Goal: Task Accomplishment & Management: Use online tool/utility

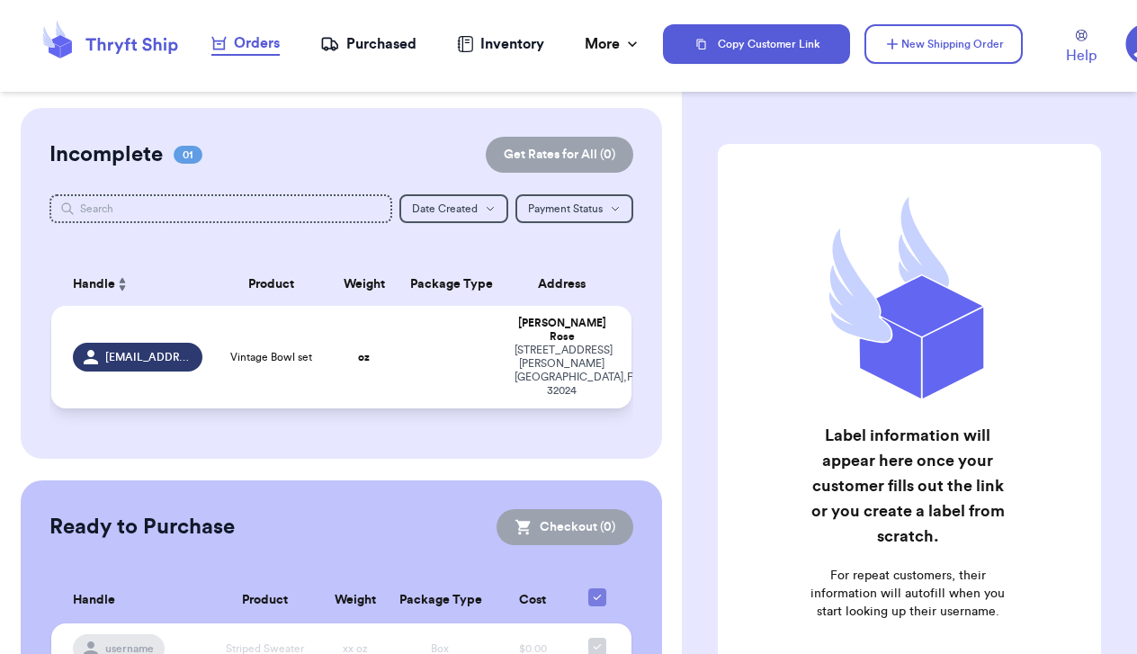
click at [273, 363] on td "Vintage Bowl set" at bounding box center [271, 357] width 116 height 103
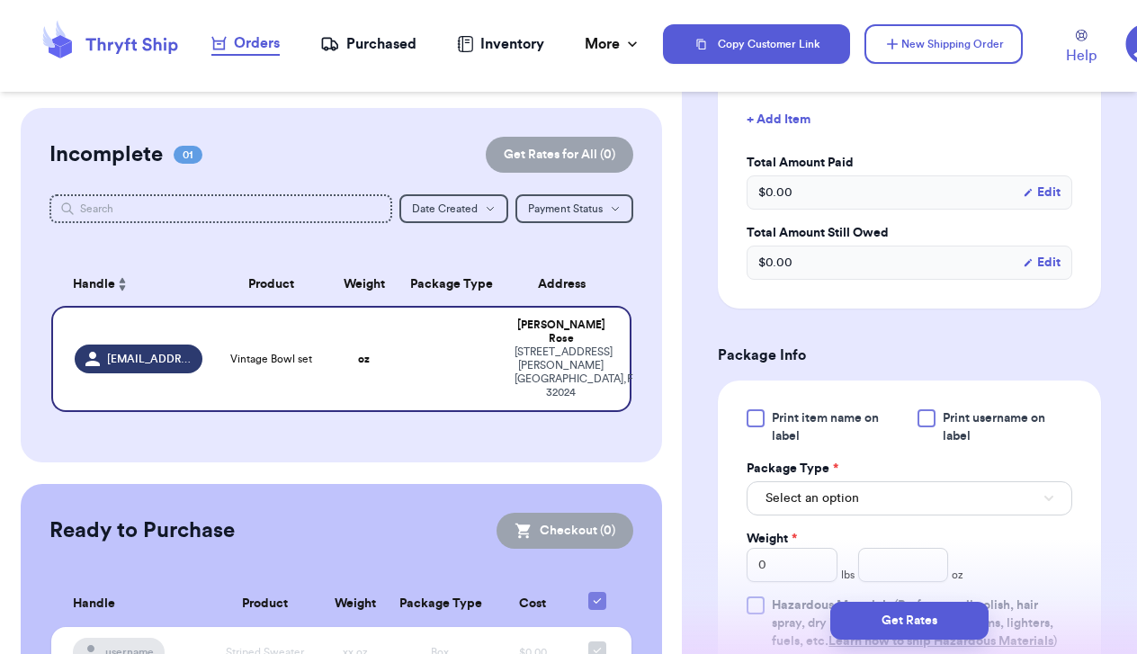
scroll to position [605, 0]
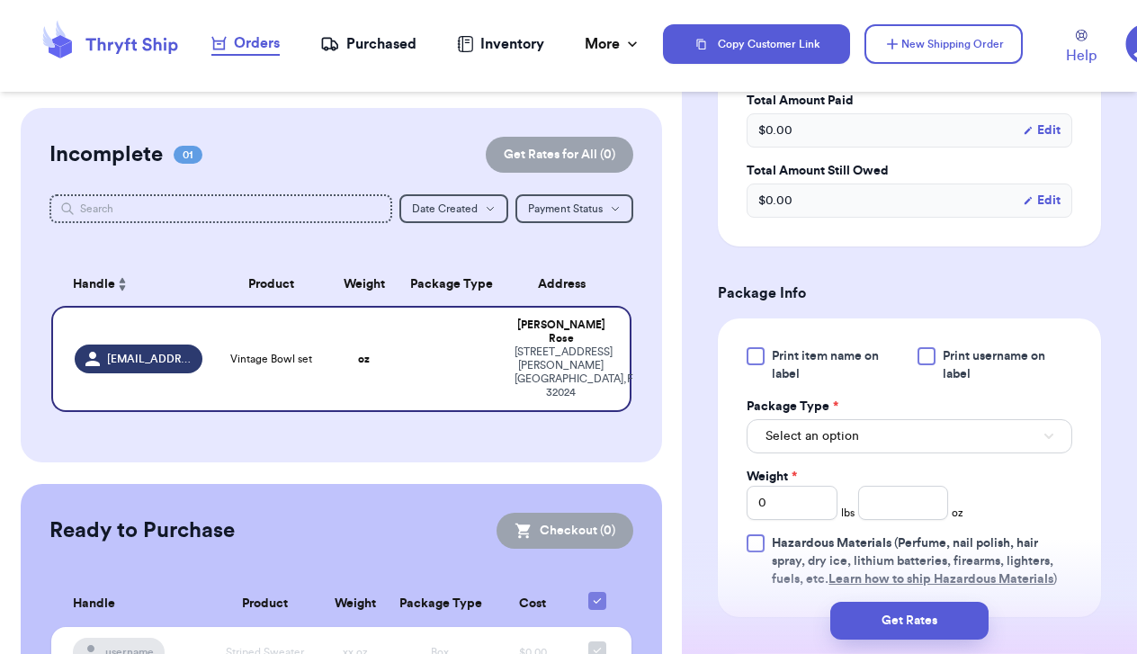
click at [877, 419] on button "Select an option" at bounding box center [910, 436] width 326 height 34
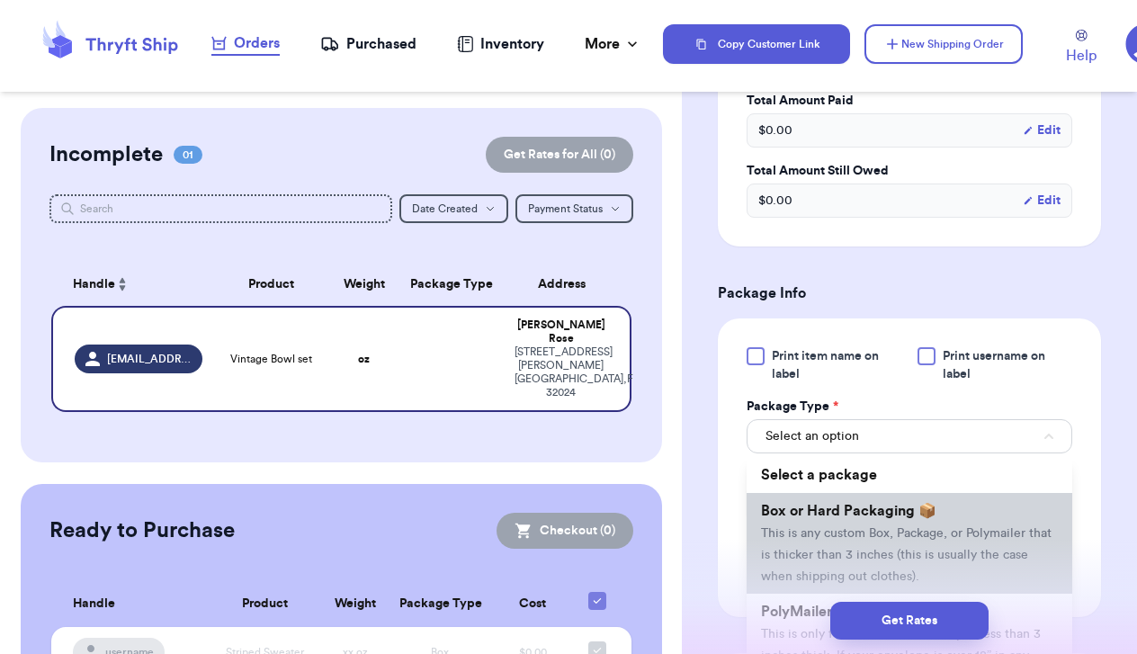
click at [867, 504] on span "Box or Hard Packaging 📦" at bounding box center [848, 511] width 175 height 14
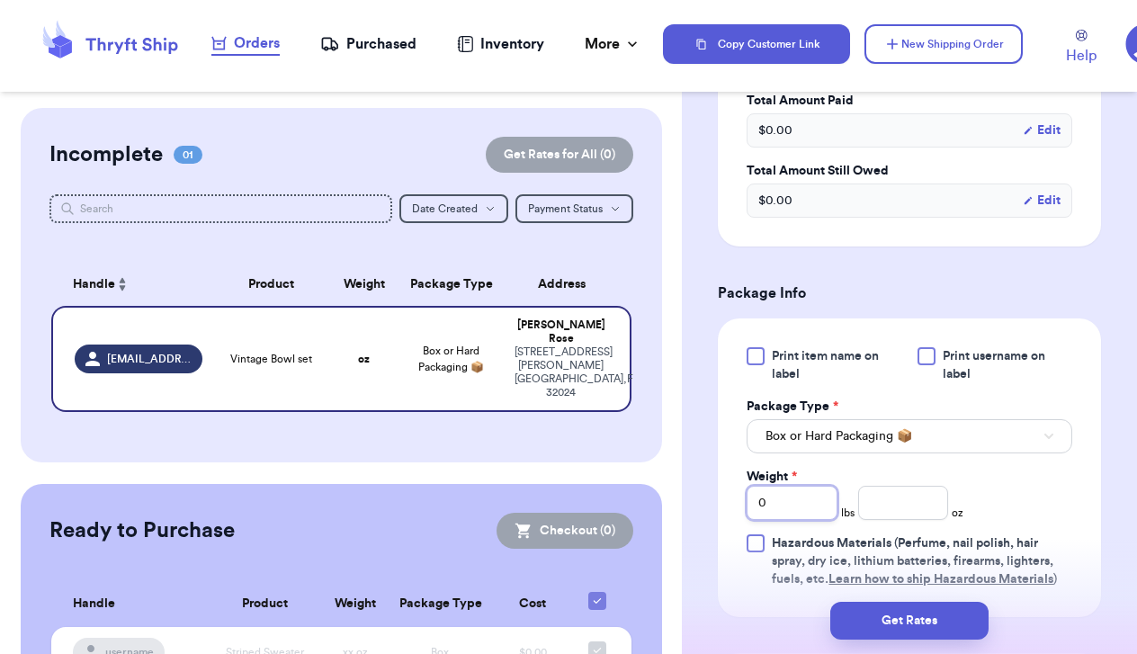
click at [819, 486] on input "0" at bounding box center [792, 503] width 91 height 34
type input "8"
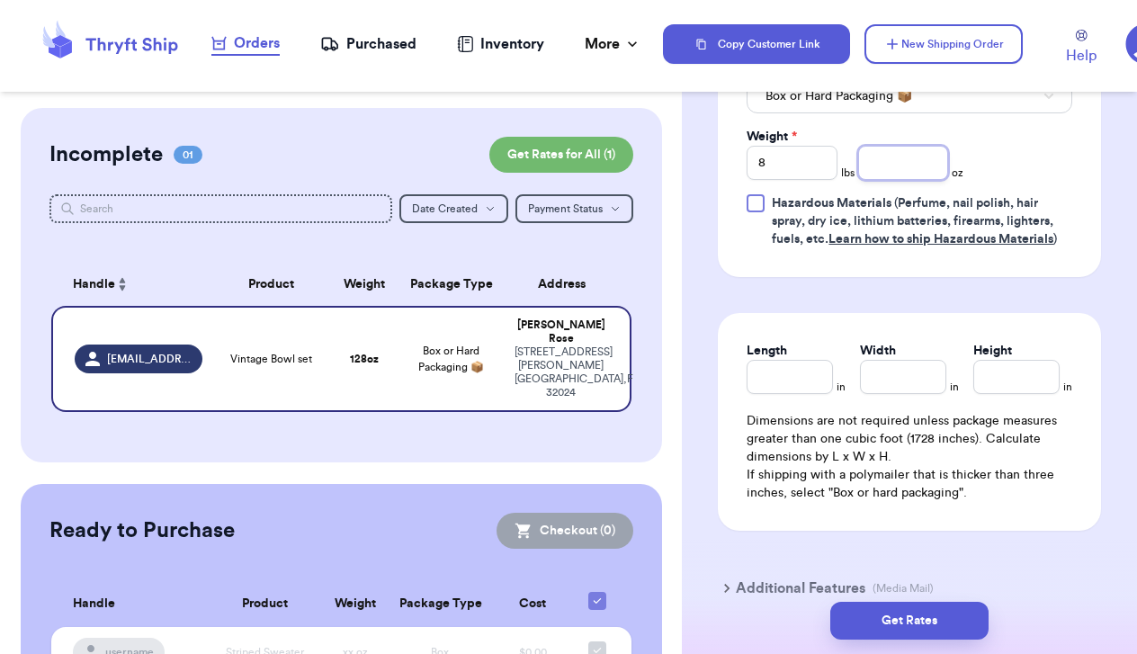
scroll to position [950, 0]
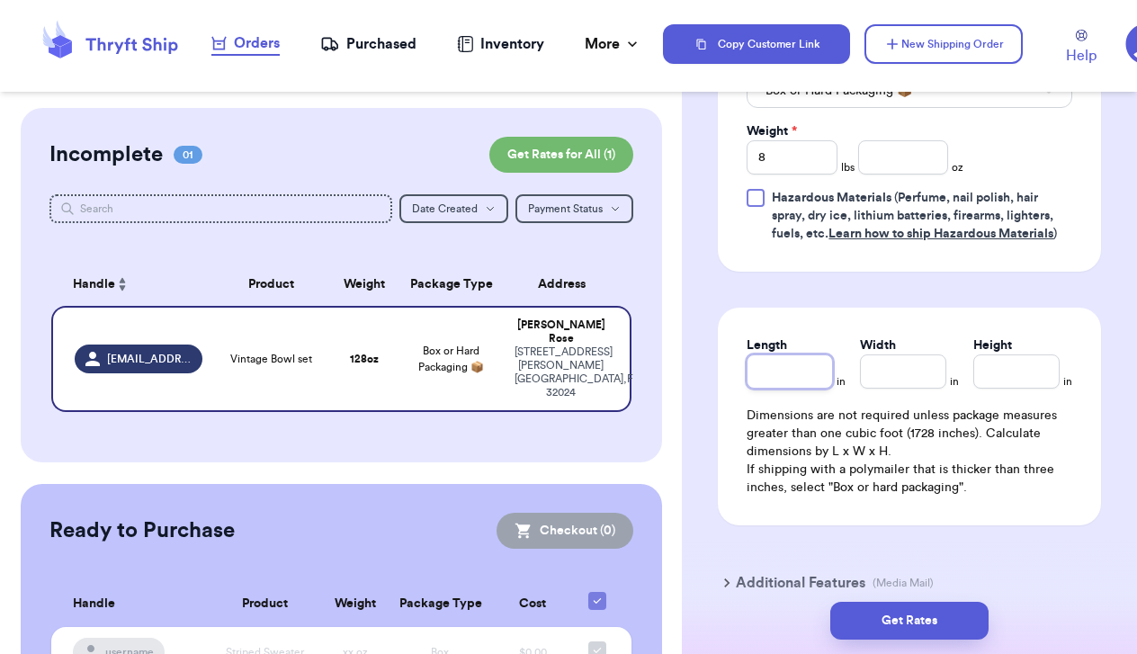
click at [773, 354] on input "Length" at bounding box center [790, 371] width 86 height 34
type input "1"
type input "15"
type input "1"
type input "16"
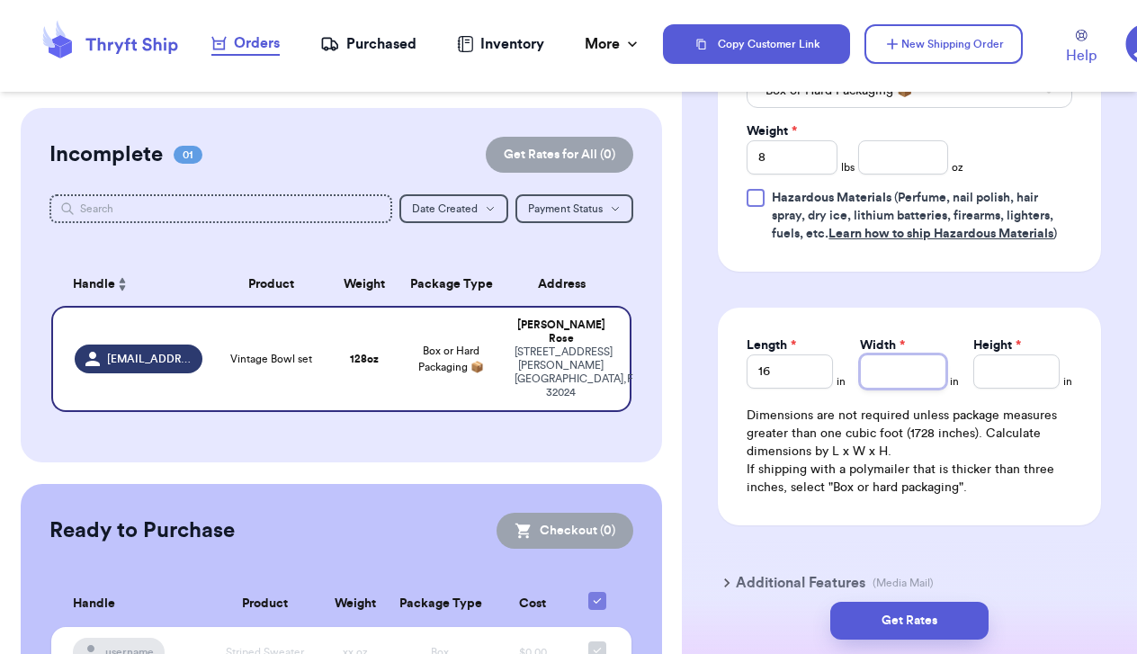
type input "1"
type input "12"
type input "1"
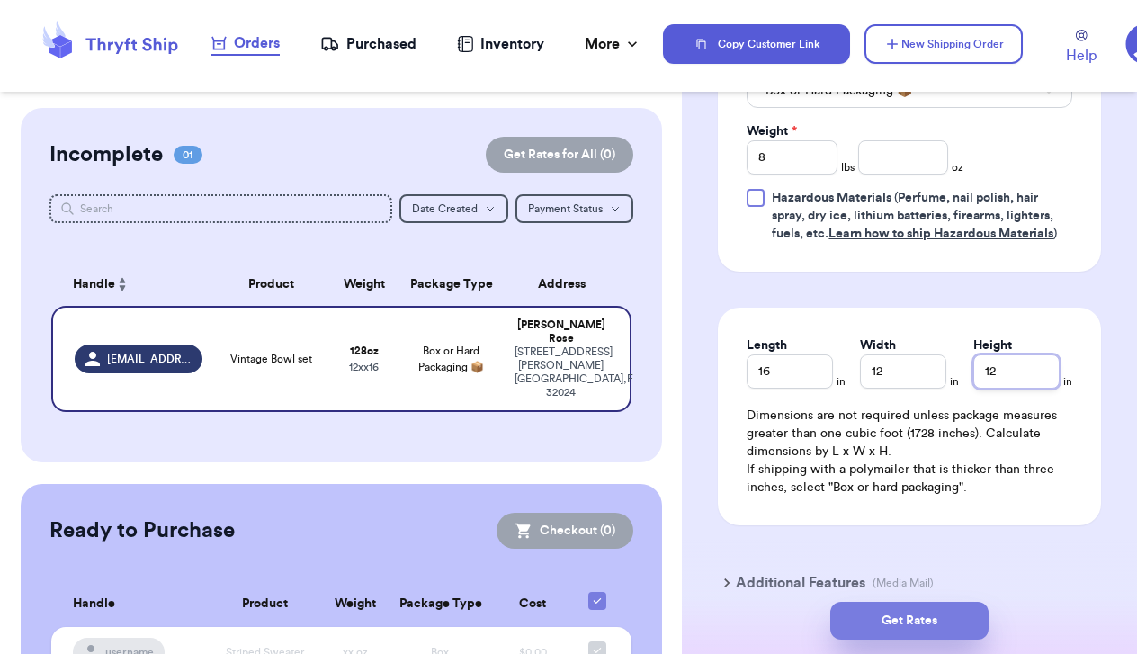
type input "12"
click at [856, 631] on button "Get Rates" at bounding box center [909, 621] width 158 height 38
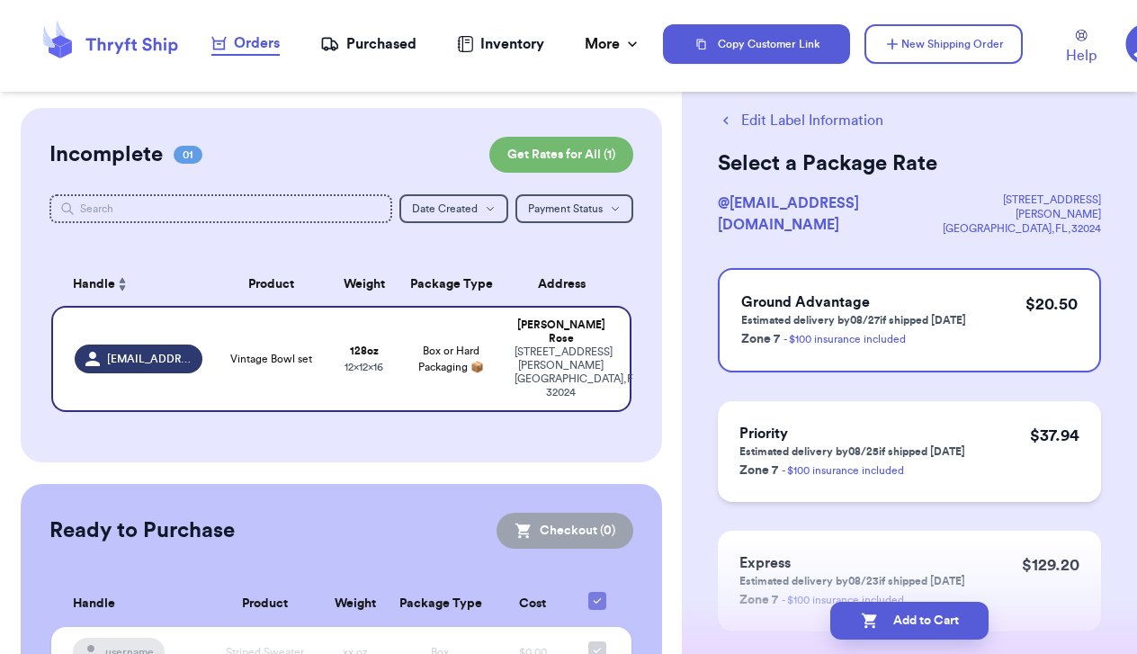
scroll to position [6, 0]
